Goal: Task Accomplishment & Management: Complete application form

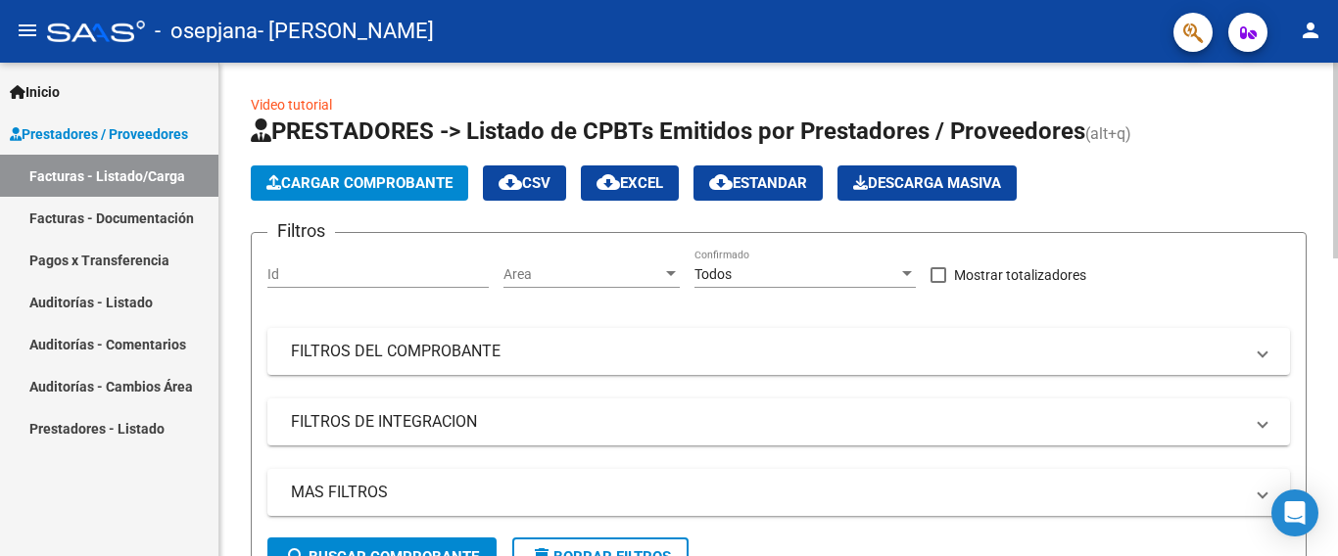
click at [372, 183] on span "Cargar Comprobante" at bounding box center [359, 183] width 186 height 18
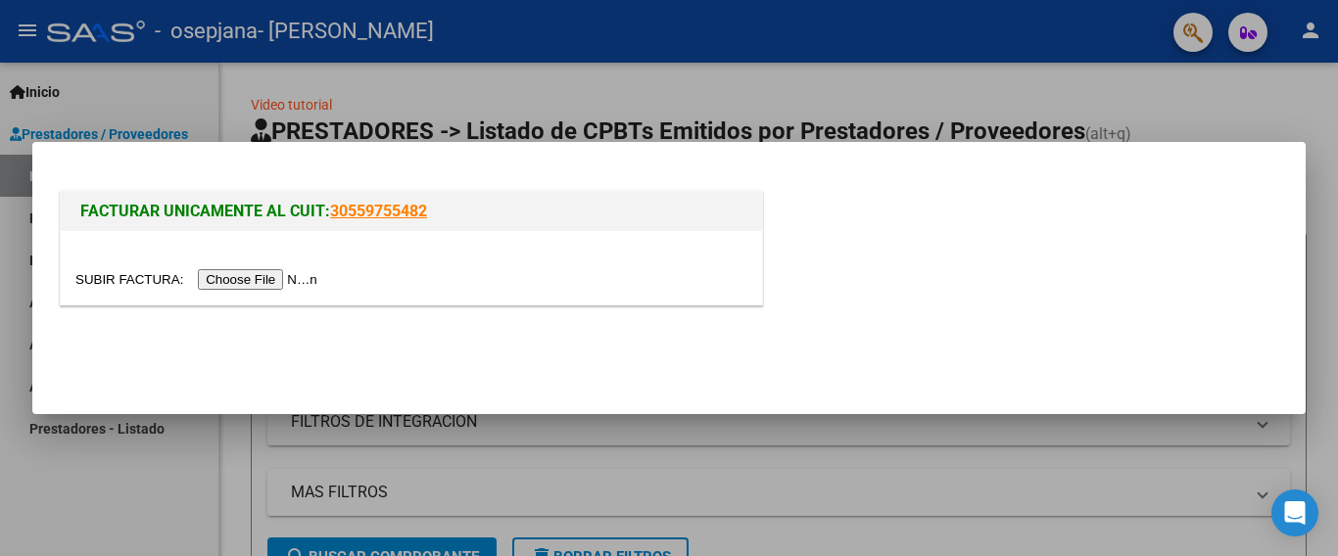
click at [291, 279] on input "file" at bounding box center [199, 279] width 248 height 21
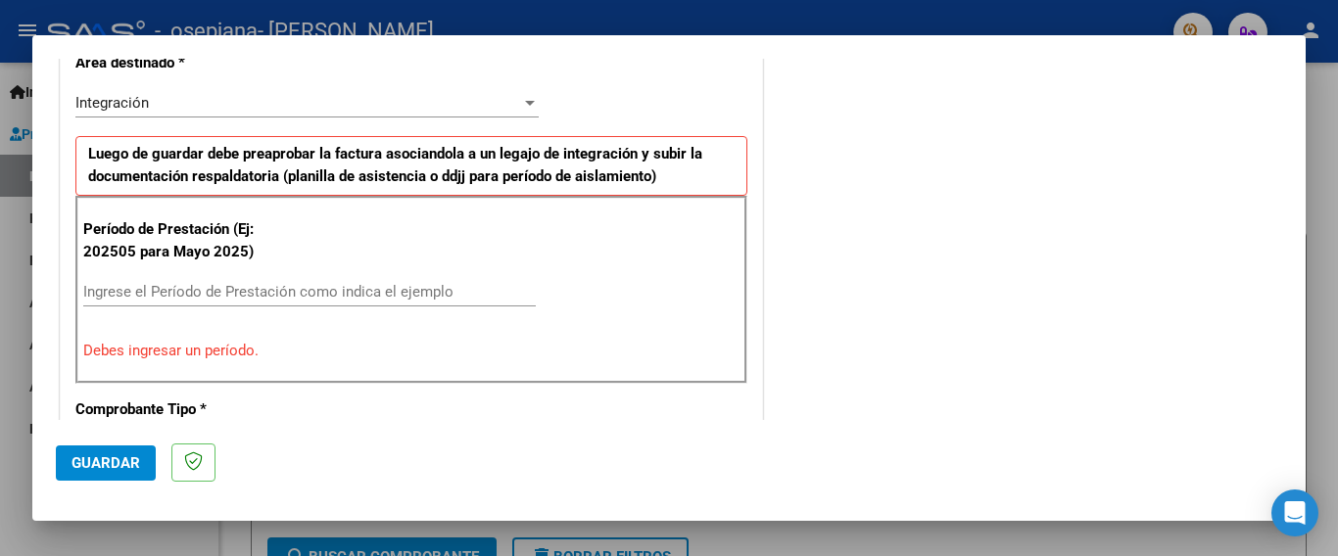
scroll to position [490, 0]
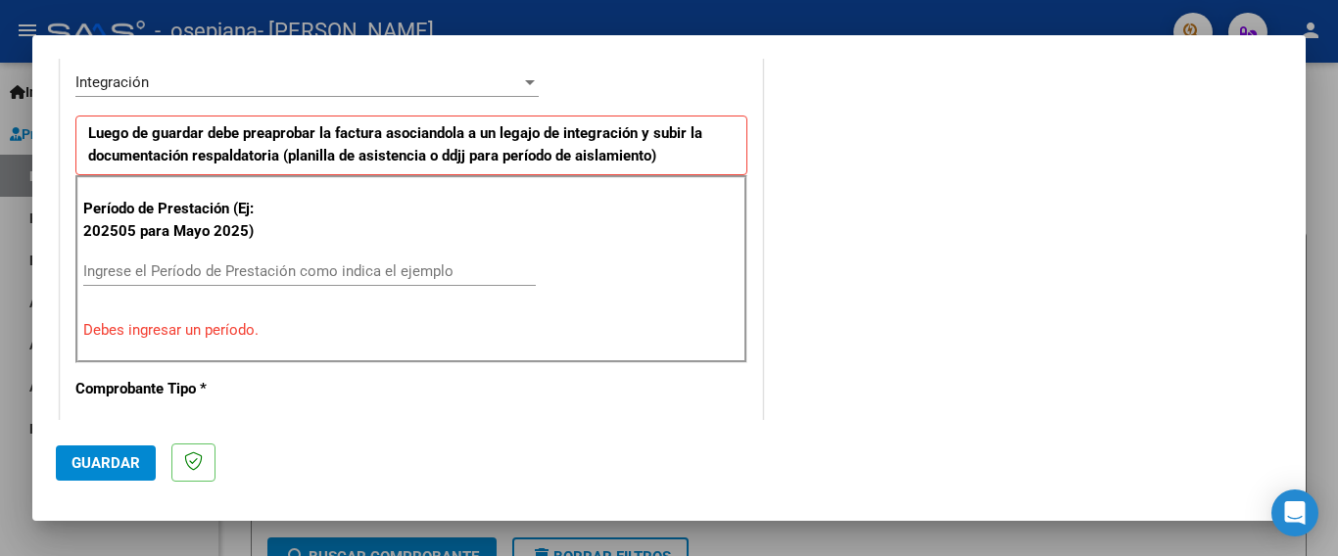
click at [294, 265] on input "Ingrese el Período de Prestación como indica el ejemplo" at bounding box center [309, 271] width 452 height 18
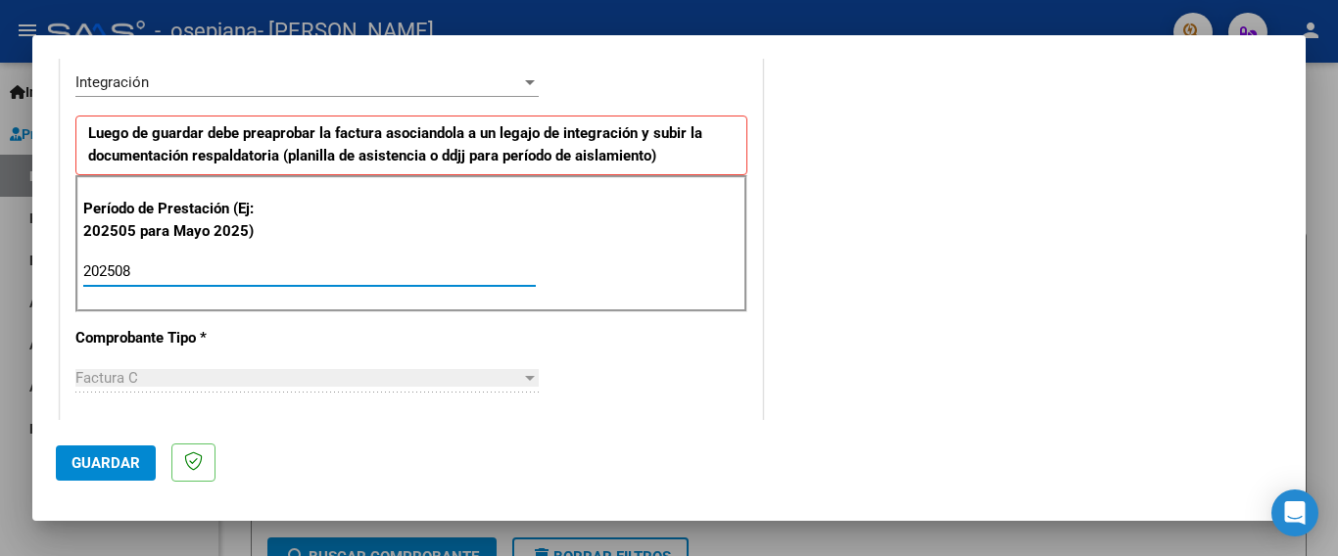
click at [293, 265] on input "202508" at bounding box center [309, 271] width 452 height 18
type input "202508"
click at [498, 349] on div "CUIT * 27-31065438-3 Ingresar CUIT ANALISIS PRESTADOR [PERSON_NAME] [PERSON_NAM…" at bounding box center [411, 552] width 701 height 1474
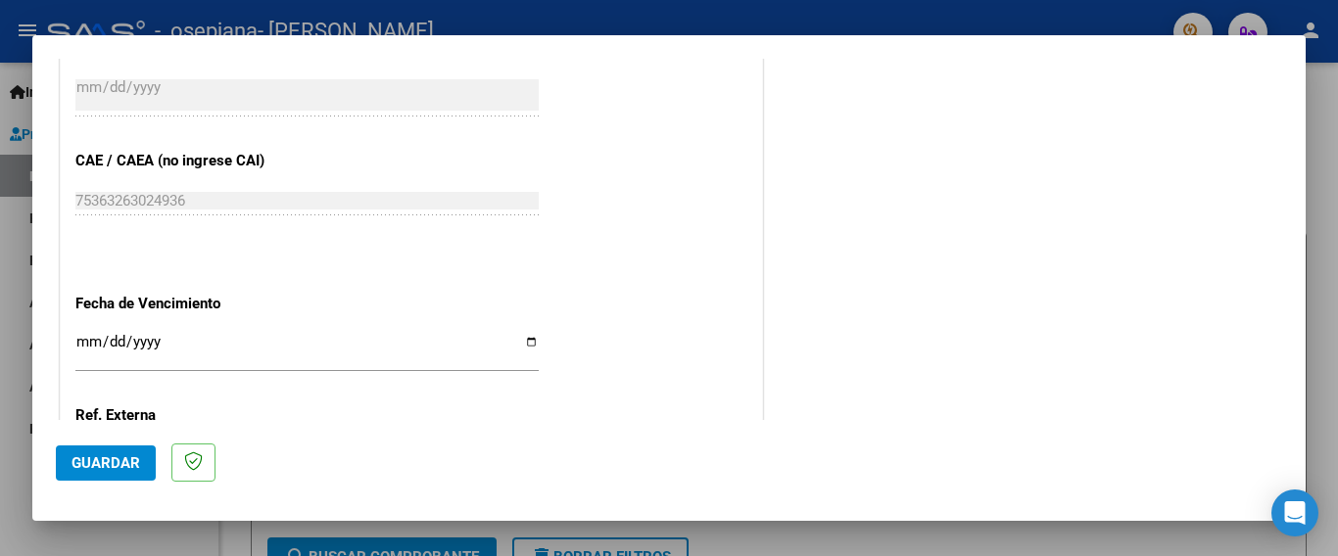
scroll to position [1273, 0]
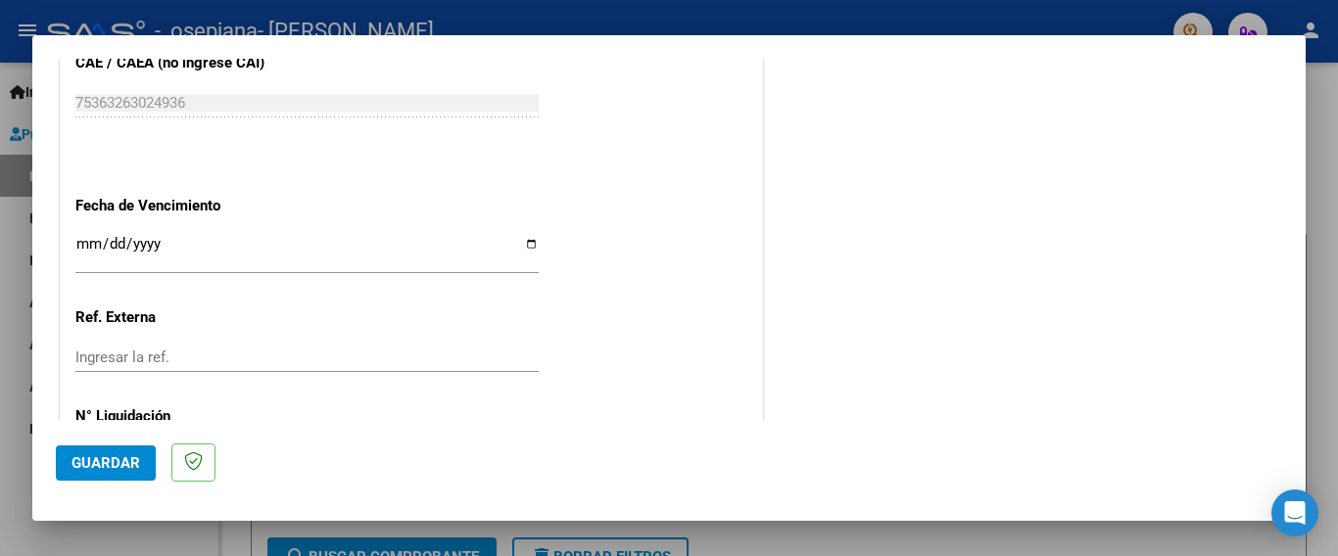
click at [528, 237] on input "Ingresar la fecha" at bounding box center [306, 251] width 463 height 31
type input "[DATE]"
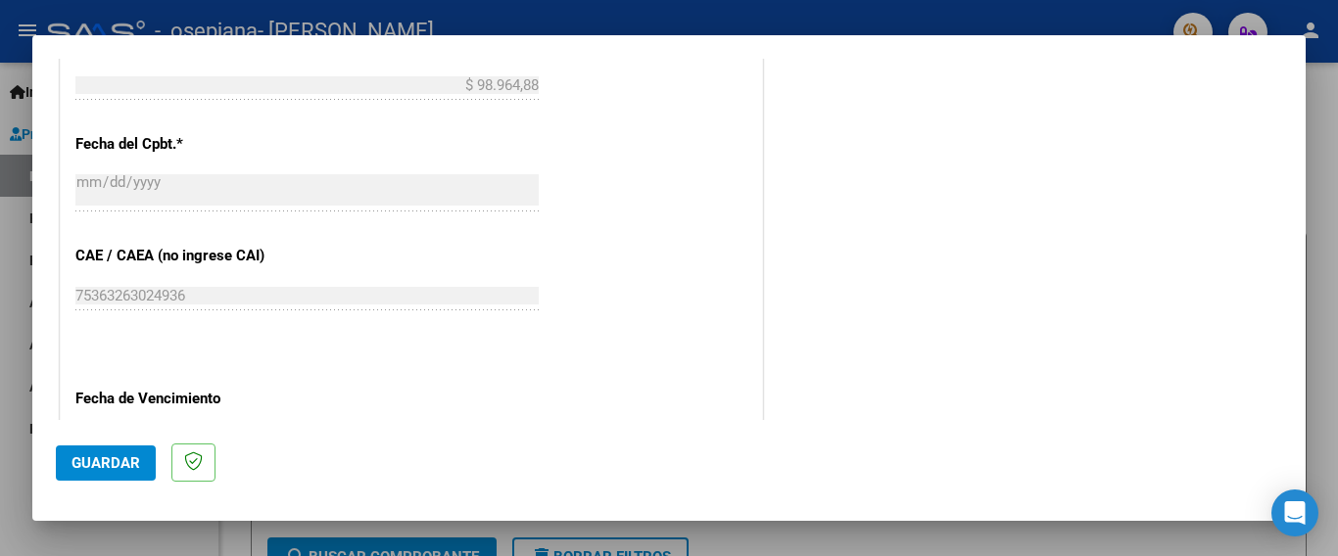
scroll to position [1338, 0]
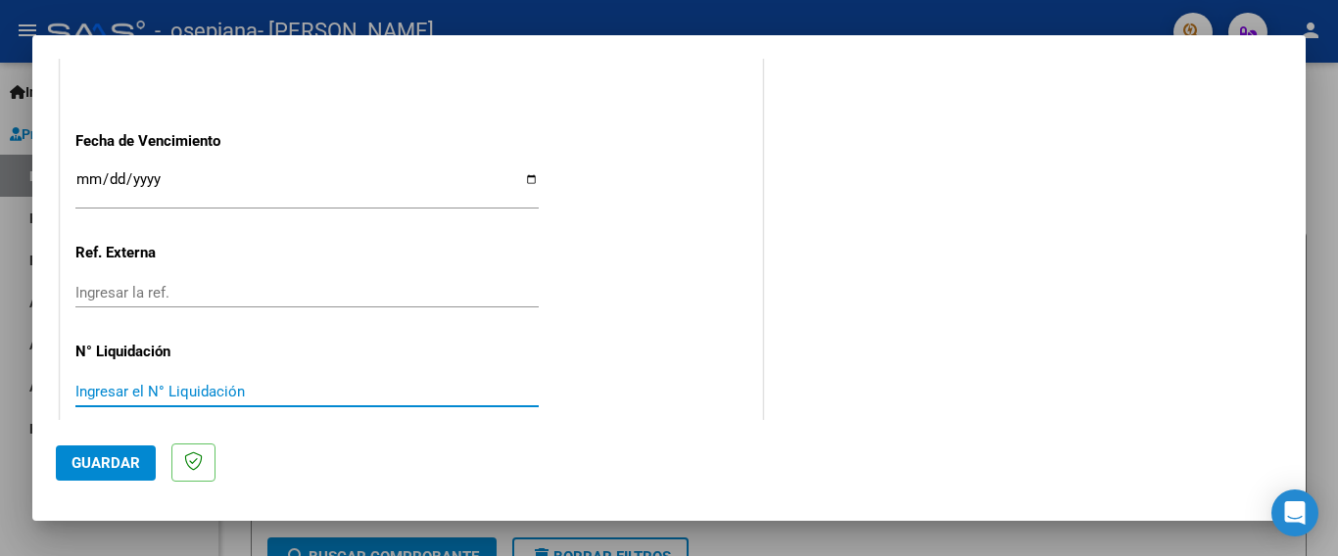
click at [133, 383] on input "Ingresar el N° Liquidación" at bounding box center [306, 392] width 463 height 18
click at [82, 461] on span "Guardar" at bounding box center [105, 463] width 69 height 18
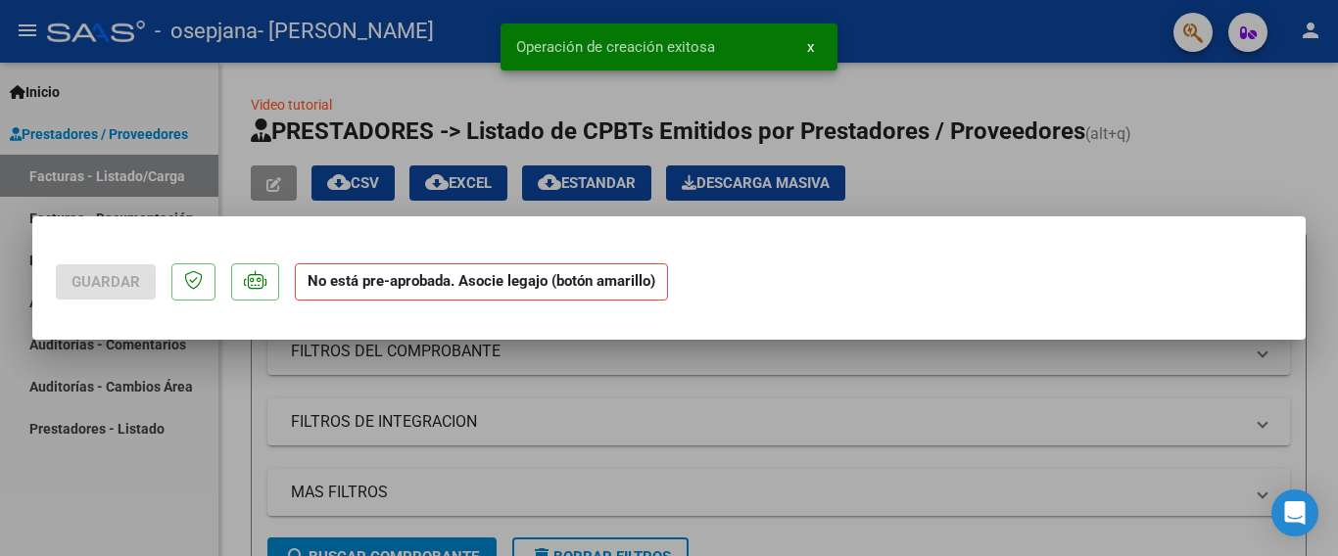
scroll to position [0, 0]
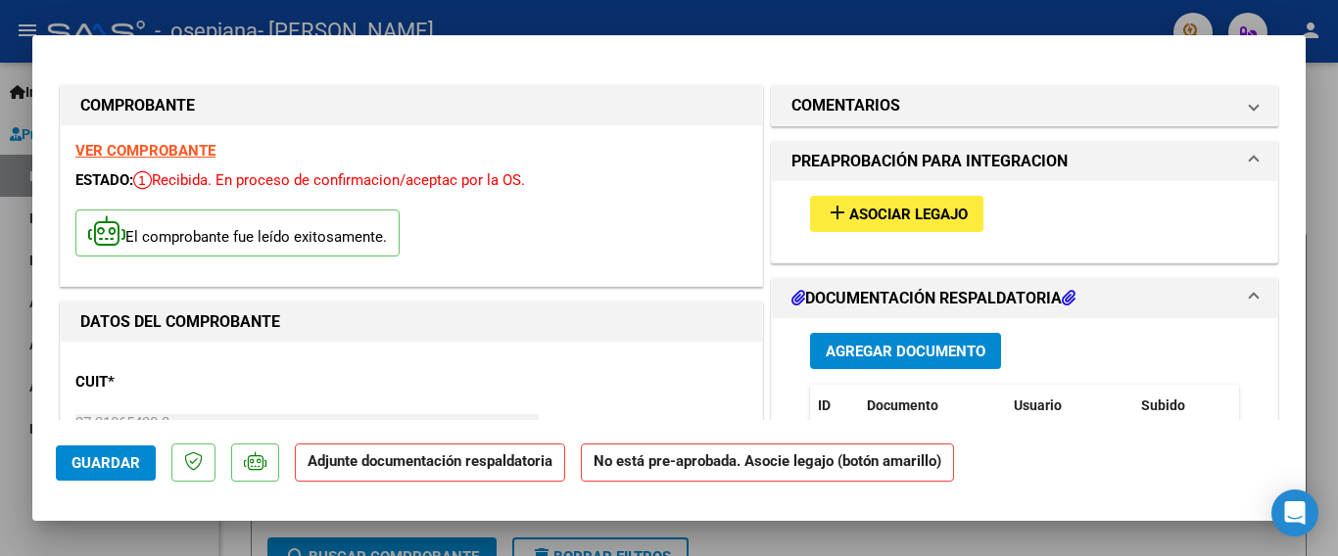
click at [945, 345] on span "Agregar Documento" at bounding box center [905, 352] width 160 height 18
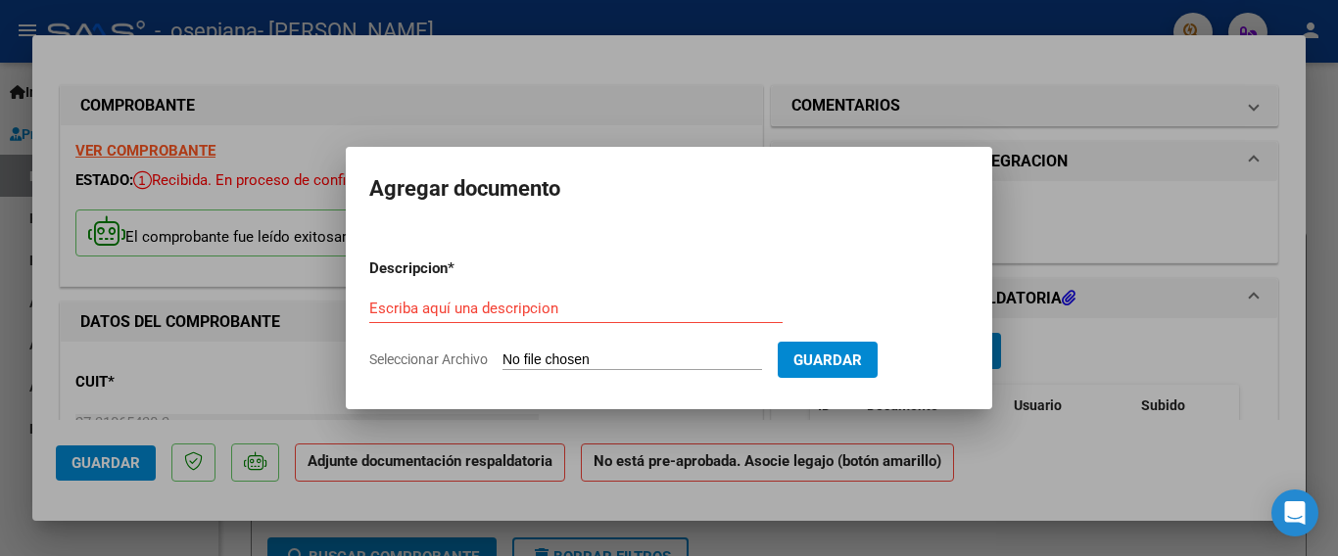
click at [1027, 252] on div at bounding box center [669, 278] width 1338 height 556
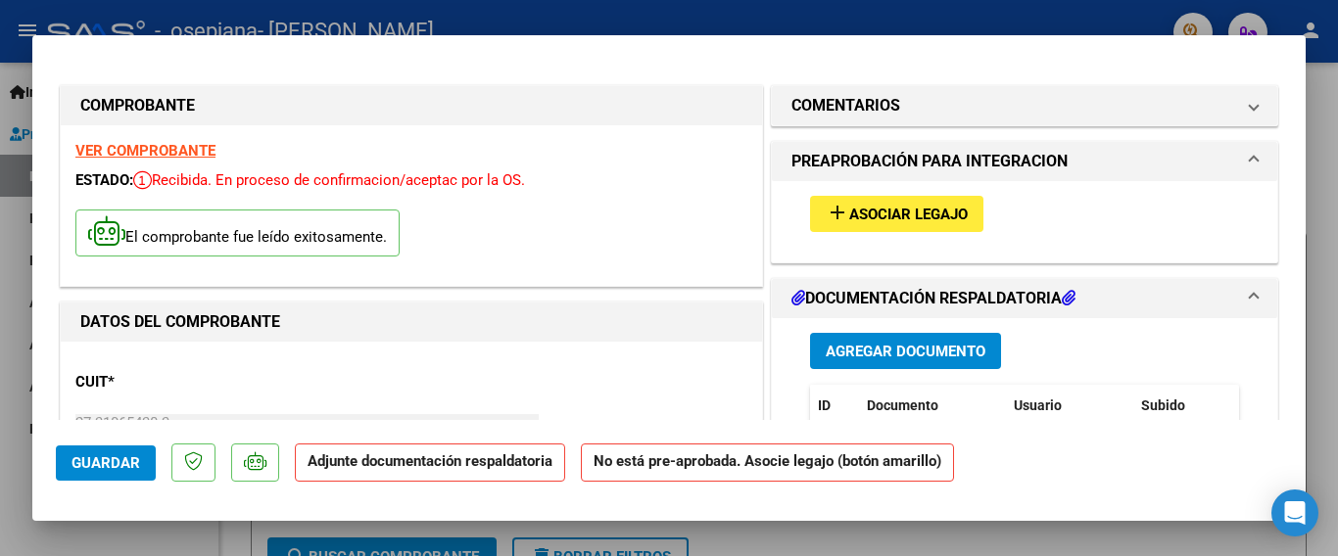
click at [932, 218] on span "Asociar Legajo" at bounding box center [908, 215] width 118 height 18
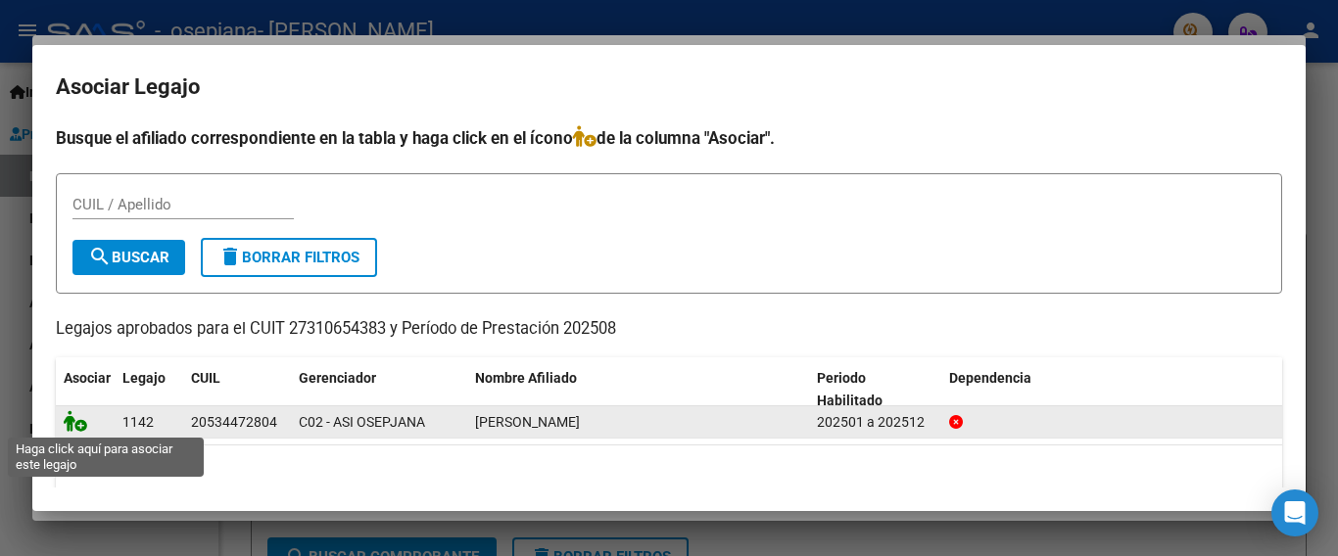
click at [84, 425] on icon at bounding box center [76, 421] width 24 height 22
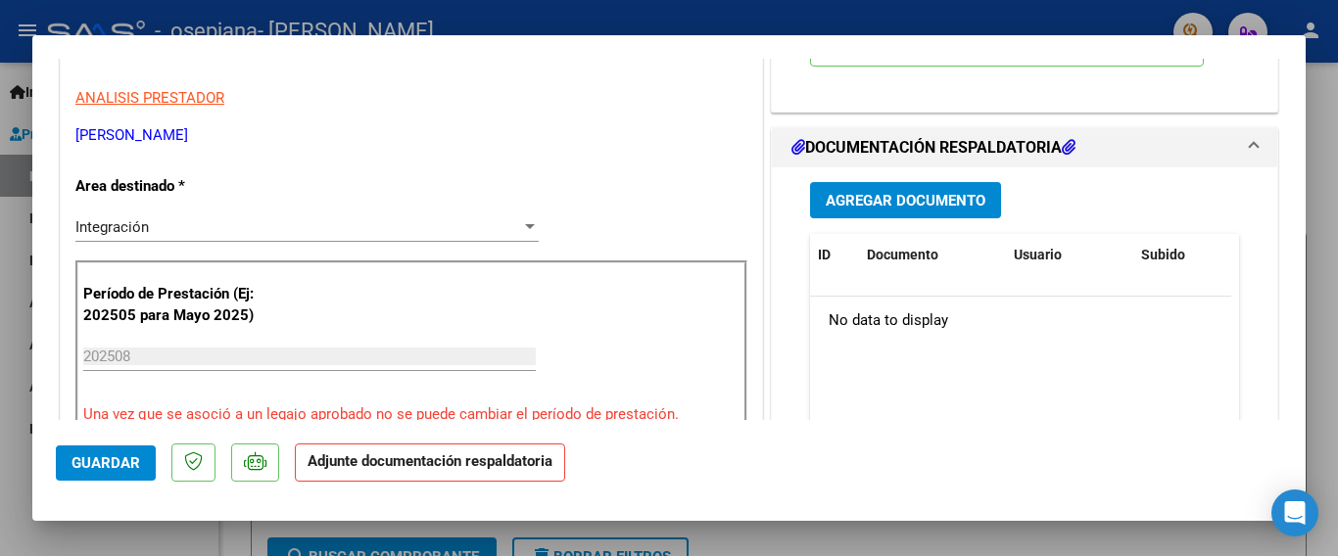
scroll to position [392, 0]
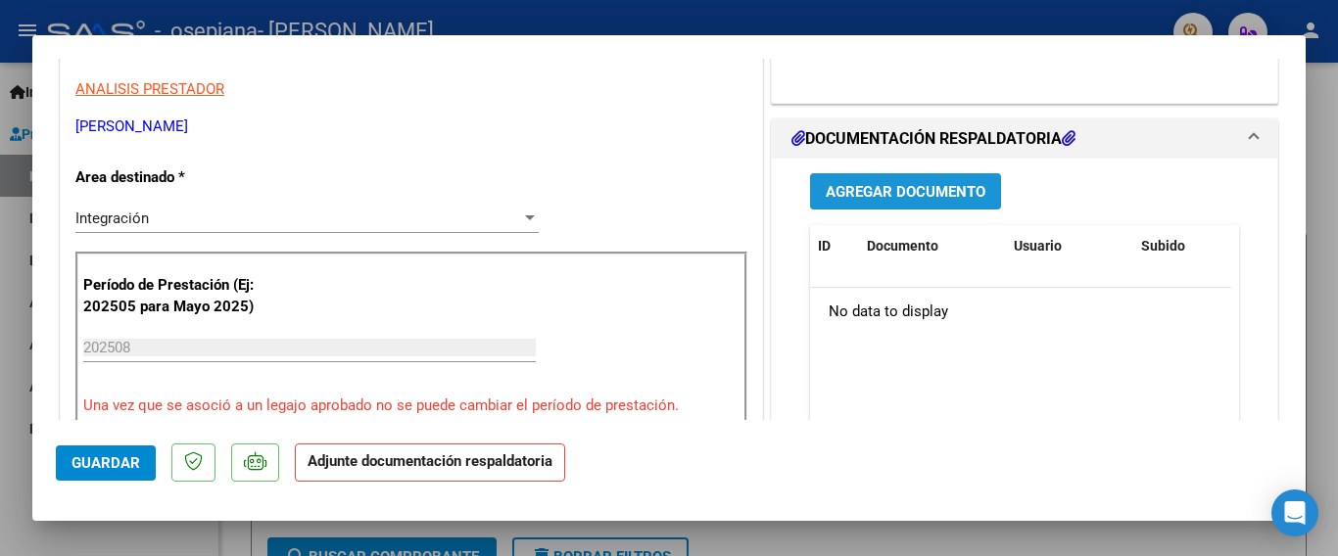
click at [904, 185] on span "Agregar Documento" at bounding box center [905, 192] width 160 height 18
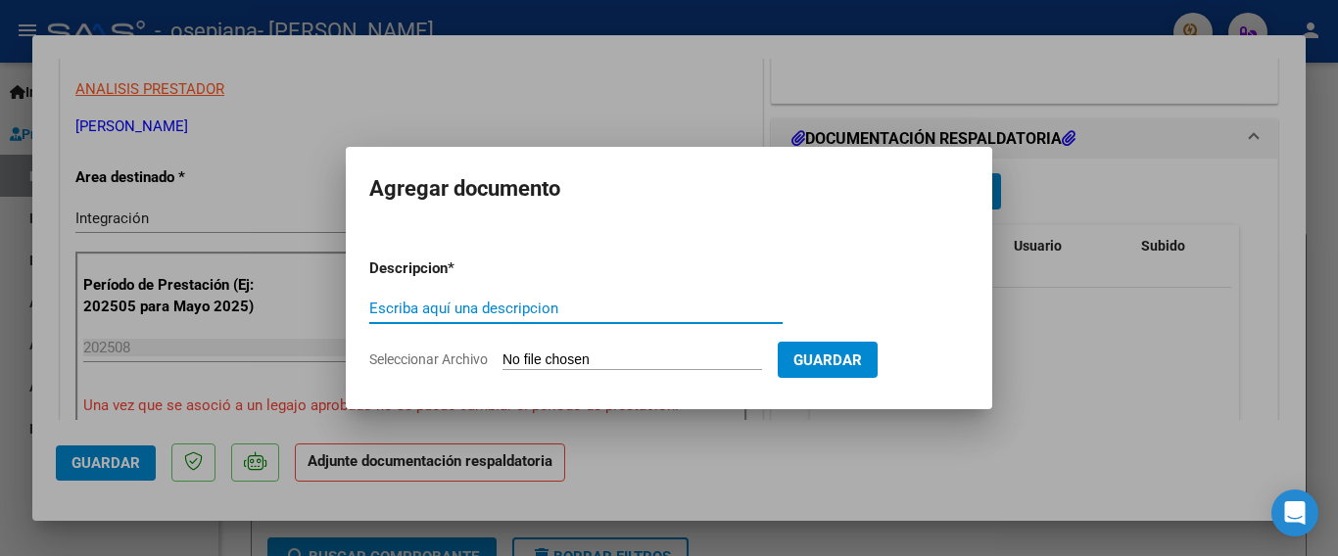
click at [820, 357] on span "Guardar" at bounding box center [827, 361] width 69 height 18
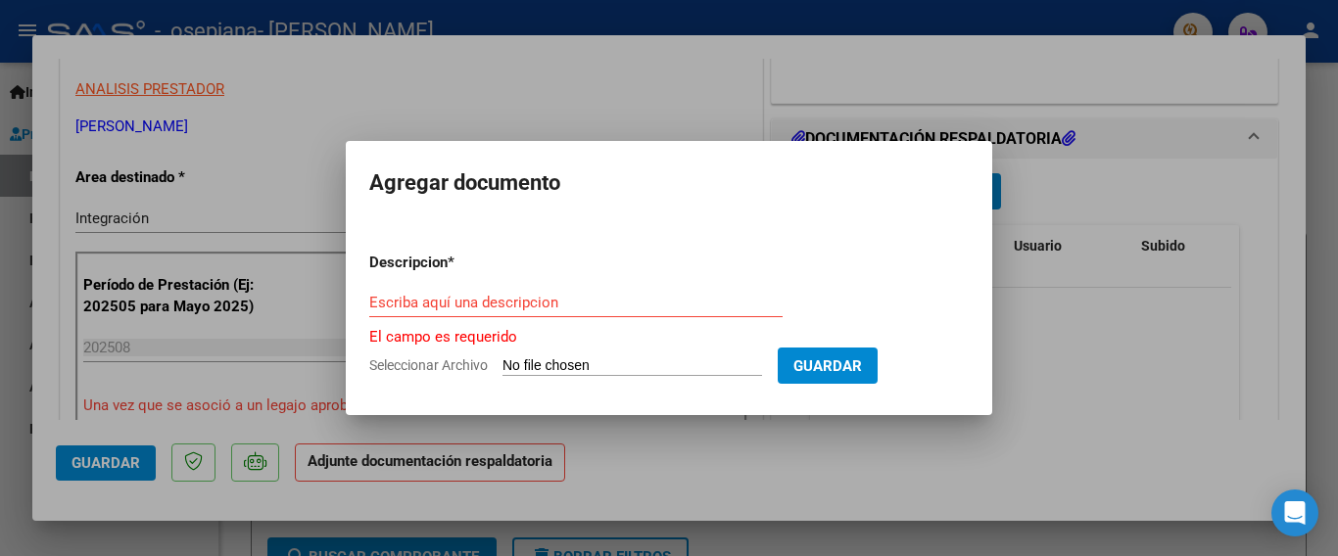
drag, startPoint x: 531, startPoint y: 315, endPoint x: 524, endPoint y: 300, distance: 17.1
click at [529, 310] on div "Escriba aquí una descripcion" at bounding box center [575, 302] width 413 height 29
click at [523, 299] on input "Escriba aquí una descripcion" at bounding box center [575, 303] width 413 height 18
type input "Planilla de asistencia"
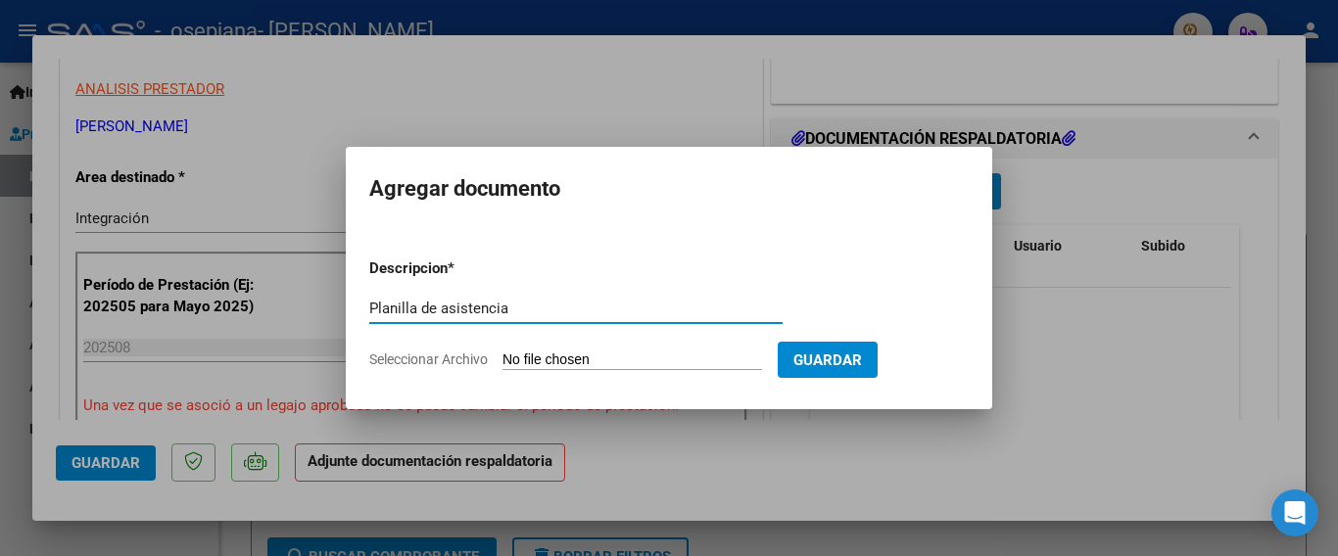
click at [588, 361] on input "Seleccionar Archivo" at bounding box center [631, 361] width 259 height 19
type input "C:\fakepath\planilla.pdf"
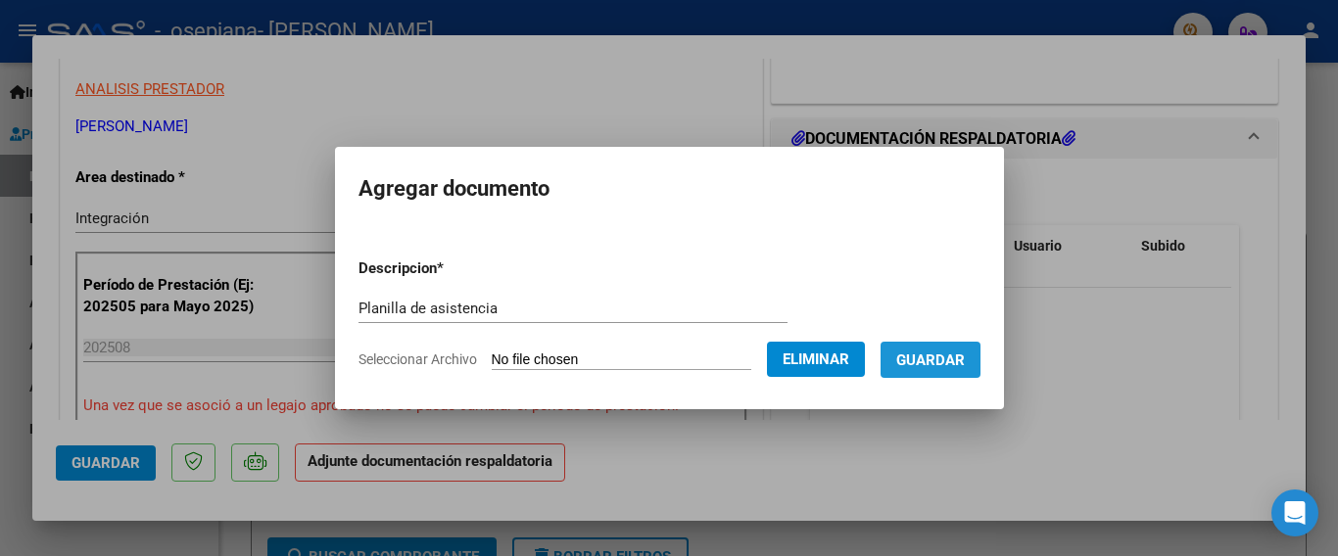
click at [933, 369] on span "Guardar" at bounding box center [930, 361] width 69 height 18
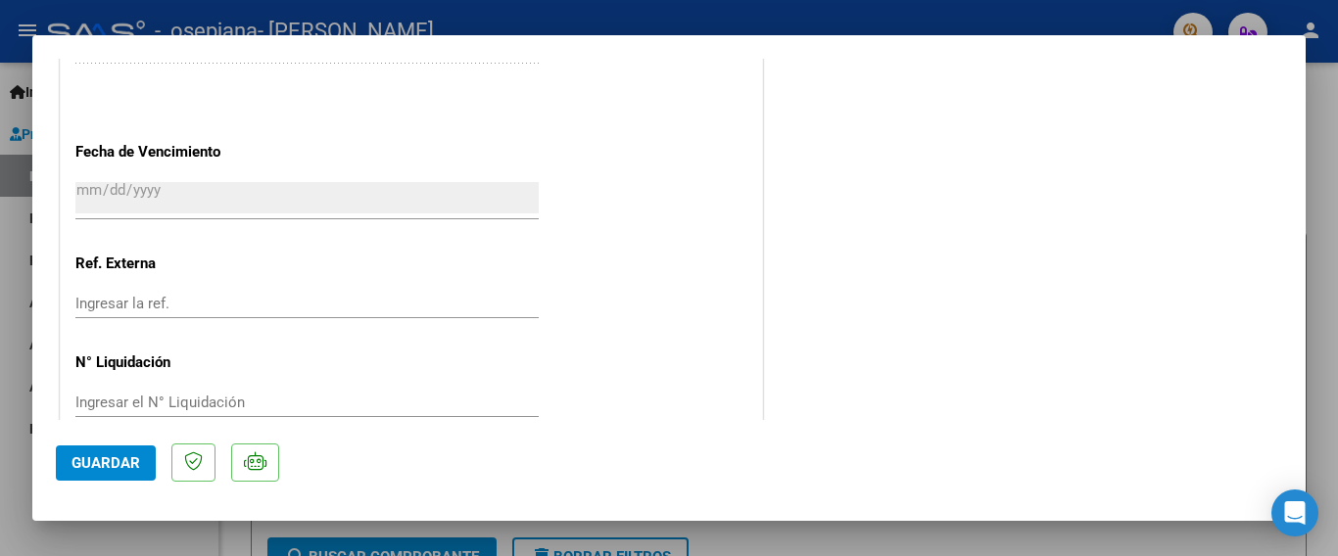
scroll to position [1367, 0]
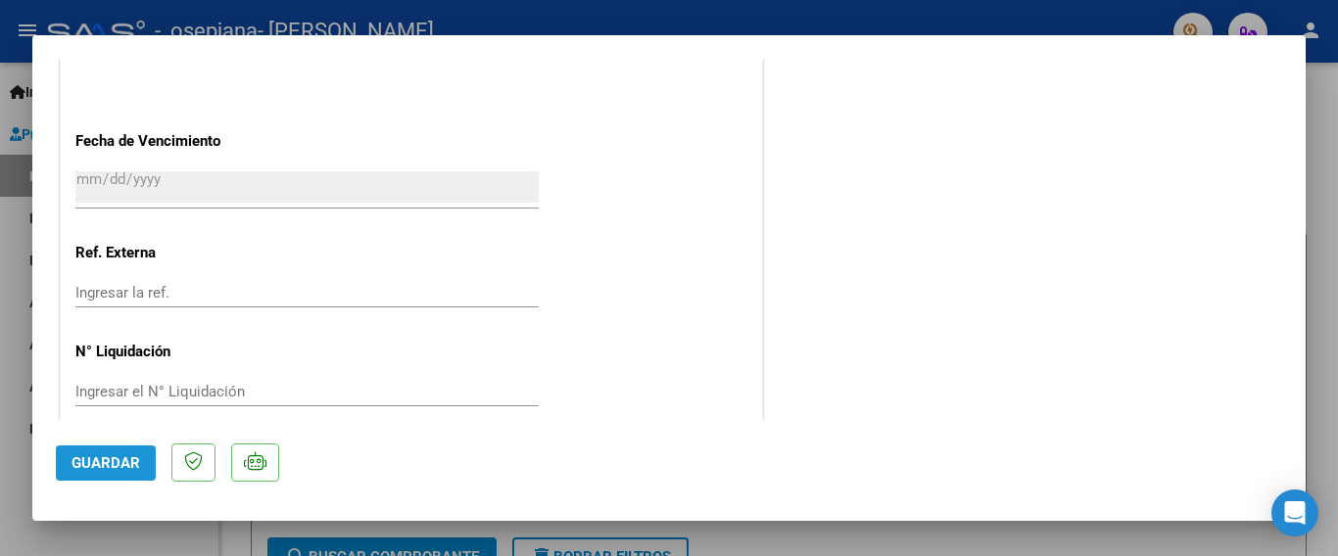
click at [129, 469] on span "Guardar" at bounding box center [105, 463] width 69 height 18
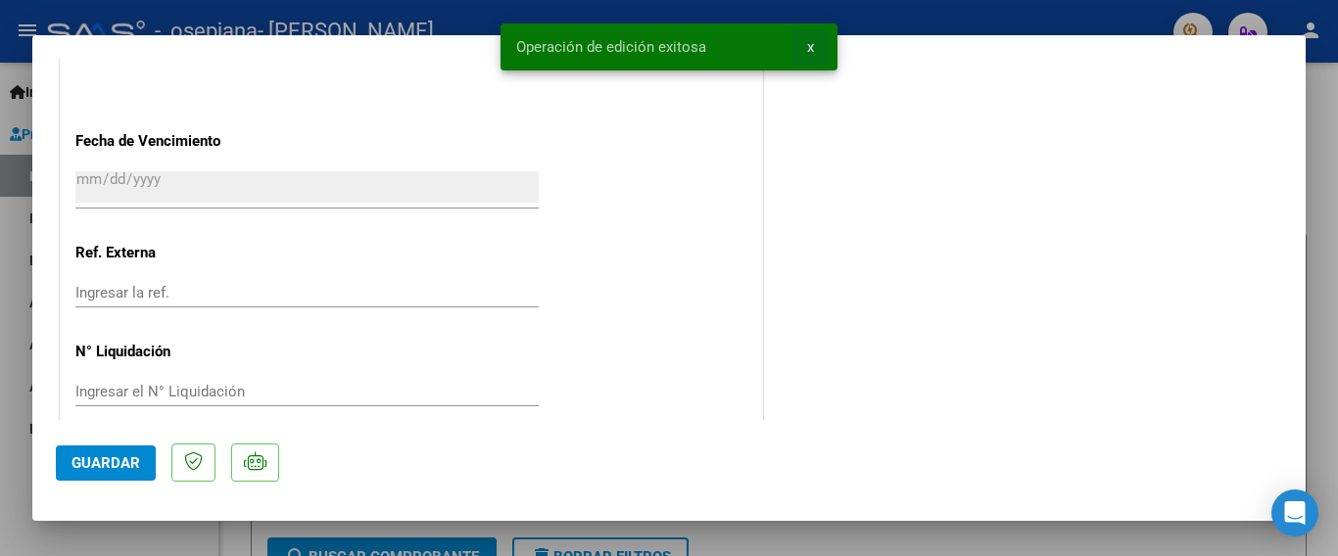
click at [810, 46] on span "x" at bounding box center [810, 47] width 7 height 18
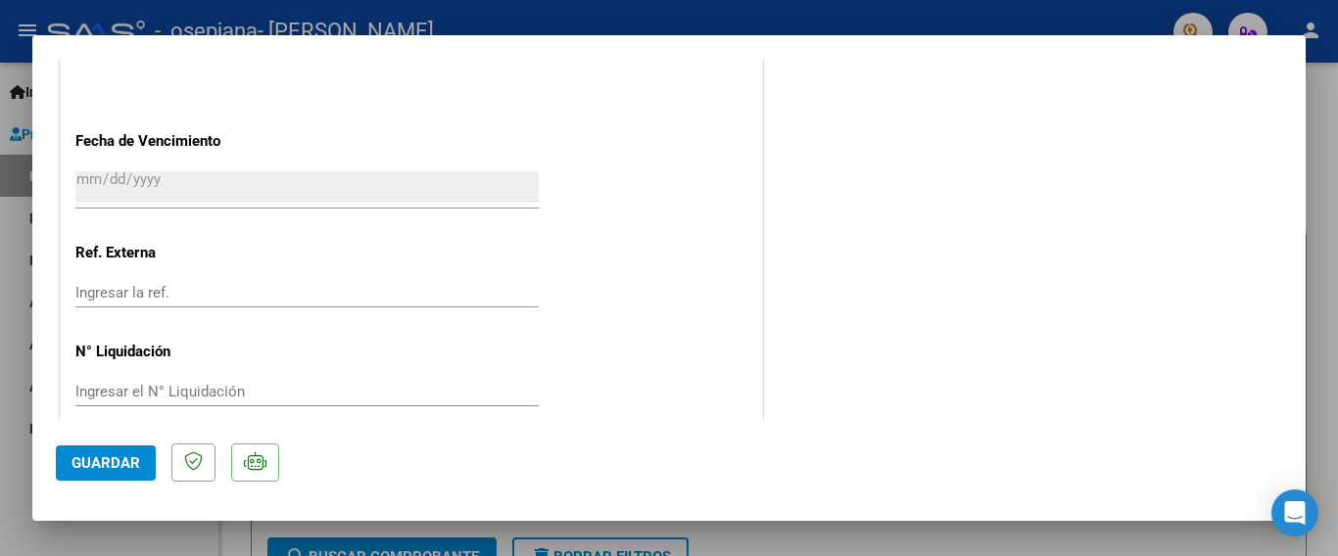
click at [1333, 176] on div at bounding box center [669, 278] width 1338 height 556
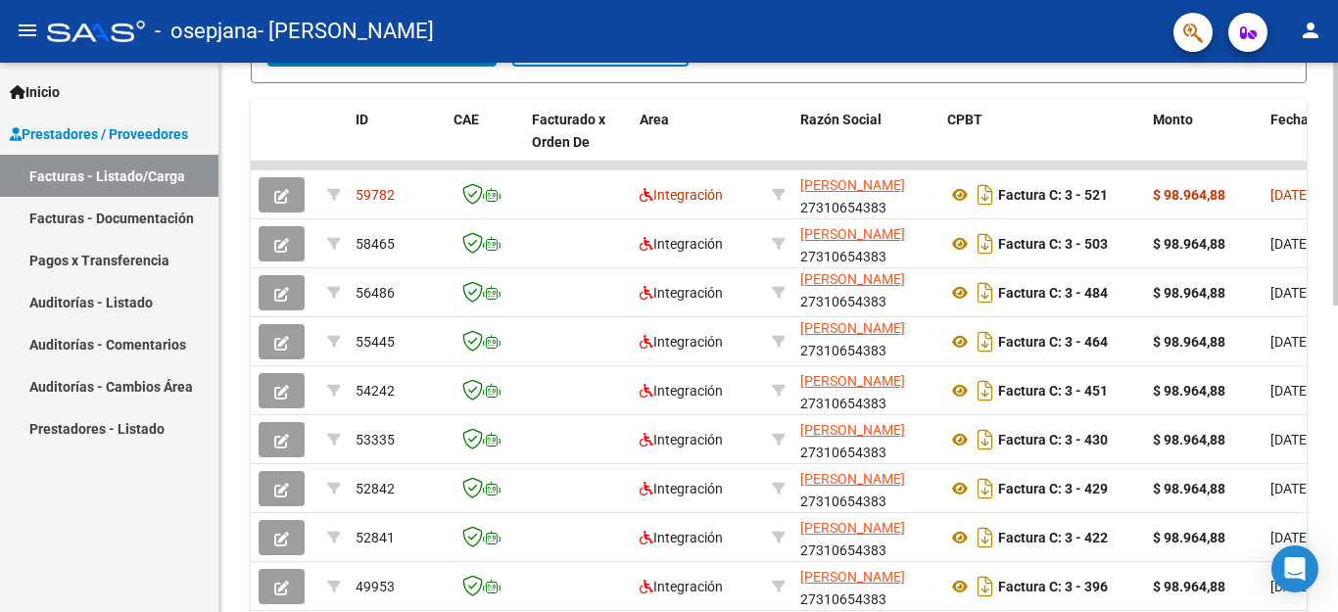
scroll to position [497, 0]
